Goal: Task Accomplishment & Management: Use online tool/utility

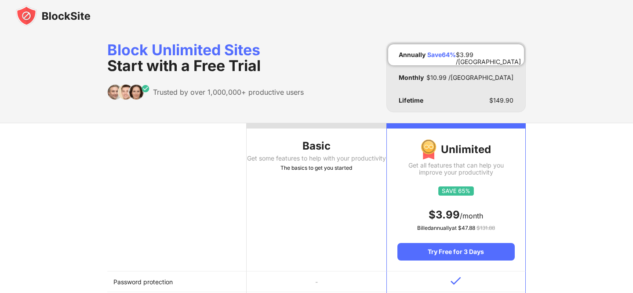
click at [27, 14] on img at bounding box center [53, 15] width 75 height 21
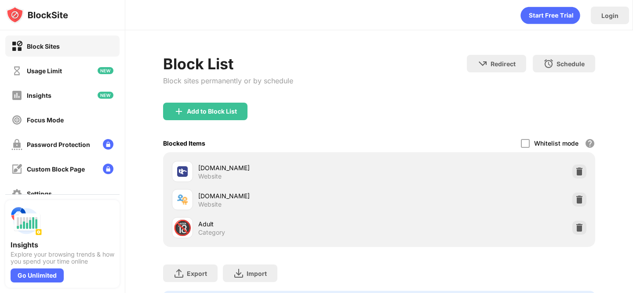
click at [406, 111] on div "Add to Block List" at bounding box center [378, 119] width 431 height 32
